Goal: Navigation & Orientation: Find specific page/section

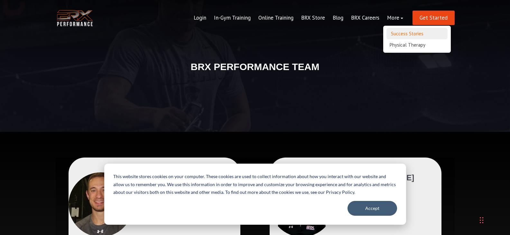
click at [402, 33] on link "Success Stories" at bounding box center [417, 33] width 61 height 11
